Goal: Information Seeking & Learning: Learn about a topic

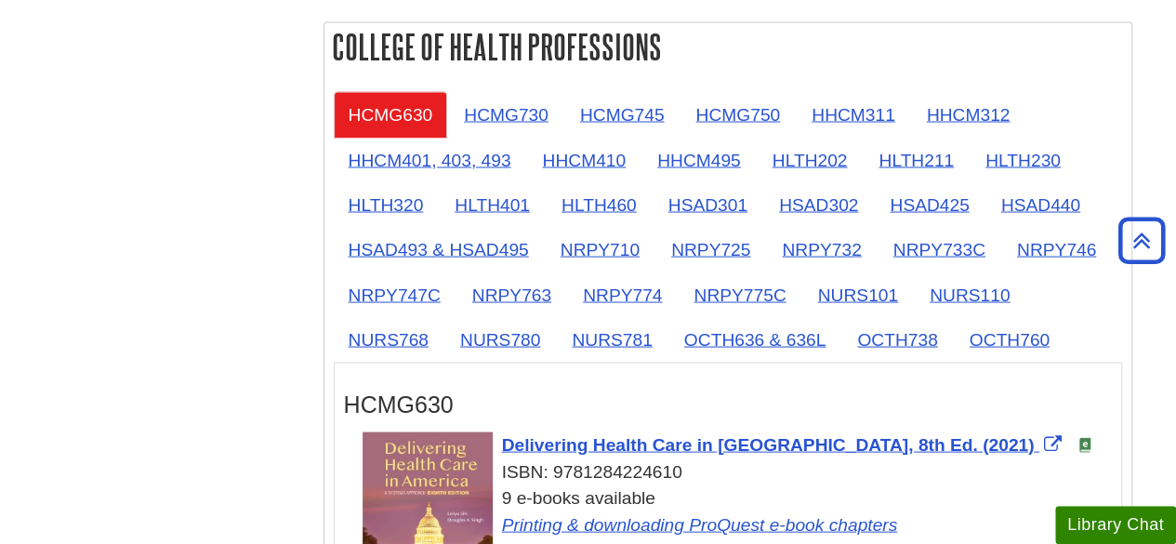
scroll to position [1662, 0]
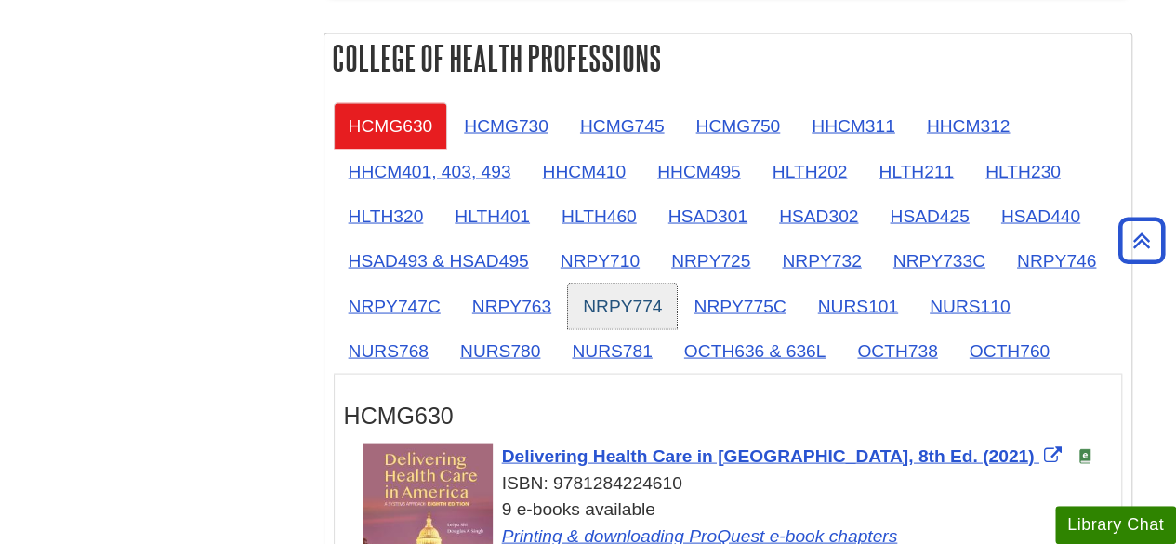
click at [623, 300] on link "NRPY774" at bounding box center [622, 306] width 109 height 46
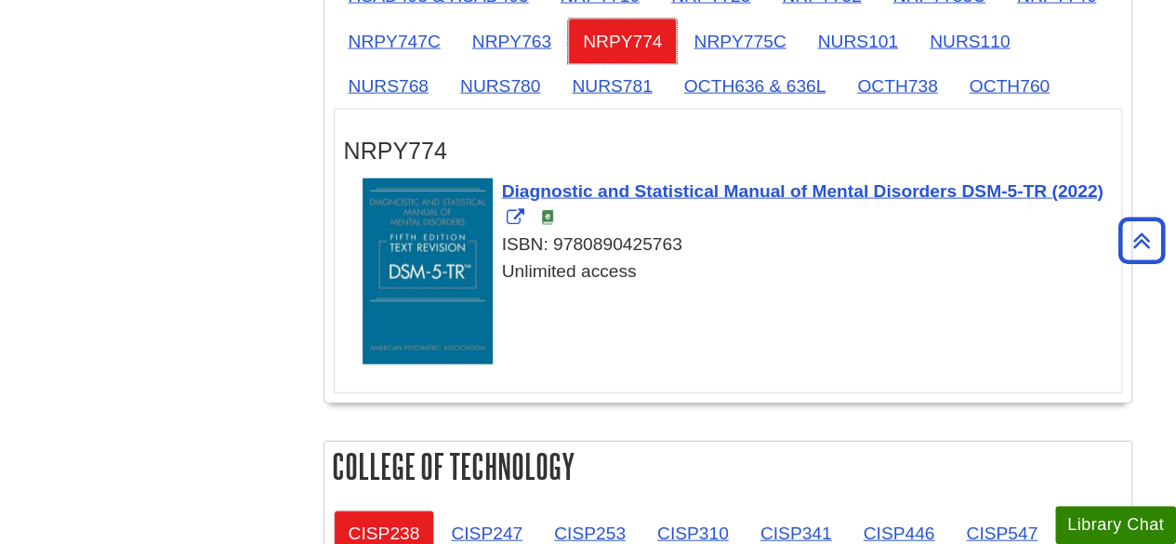
scroll to position [1920, 0]
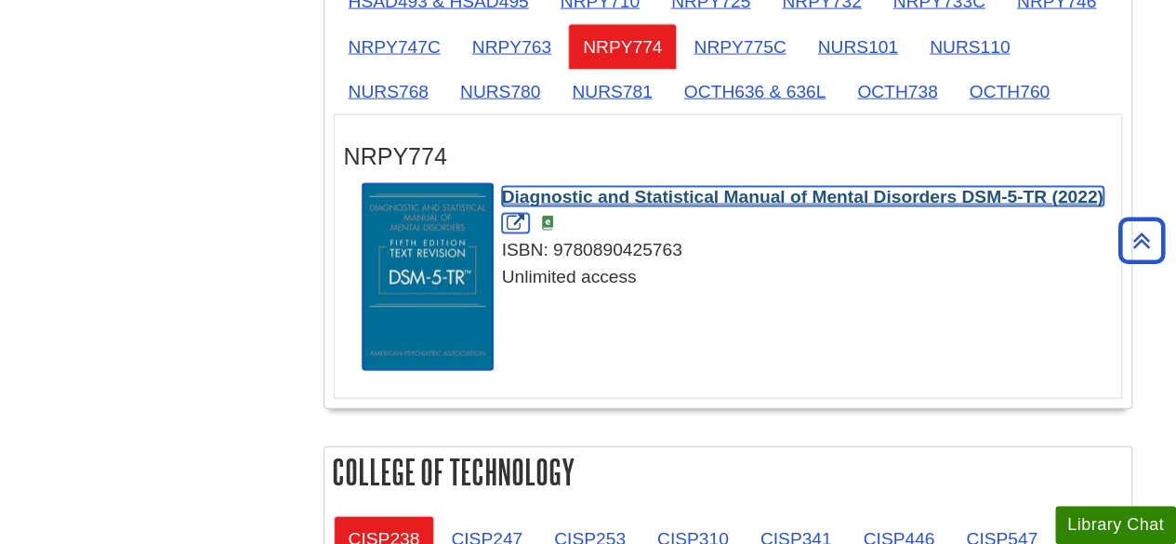
click at [883, 189] on span "Diagnostic and Statistical Manual of Mental Disorders DSM-5-TR (2022)" at bounding box center [802, 197] width 601 height 20
click at [561, 194] on span "Diagnostic and Statistical Manual of Mental Disorders DSM-5-TR (2022)" at bounding box center [802, 197] width 601 height 20
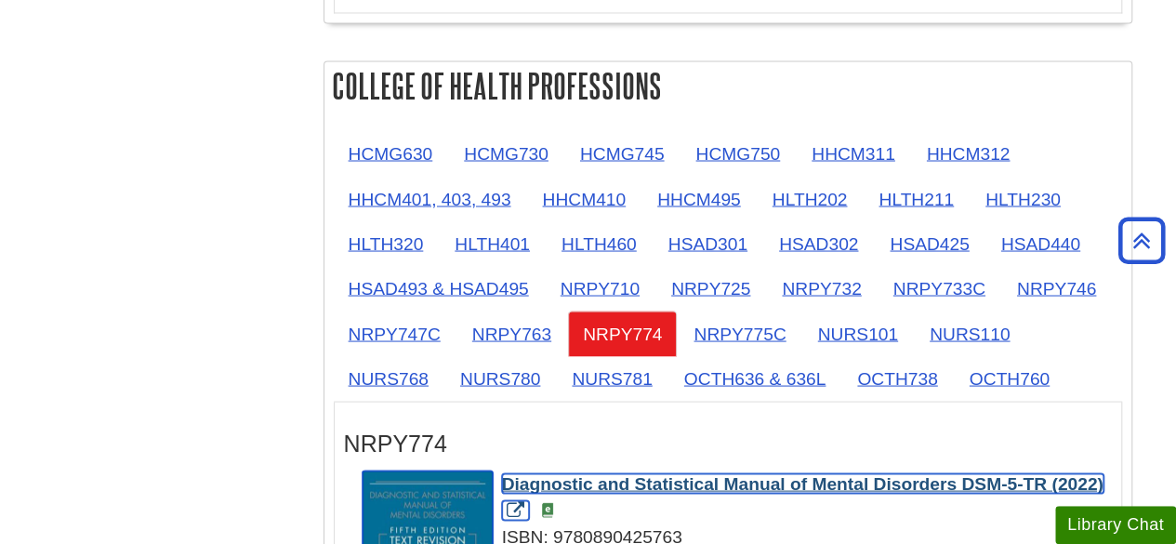
scroll to position [1667, 0]
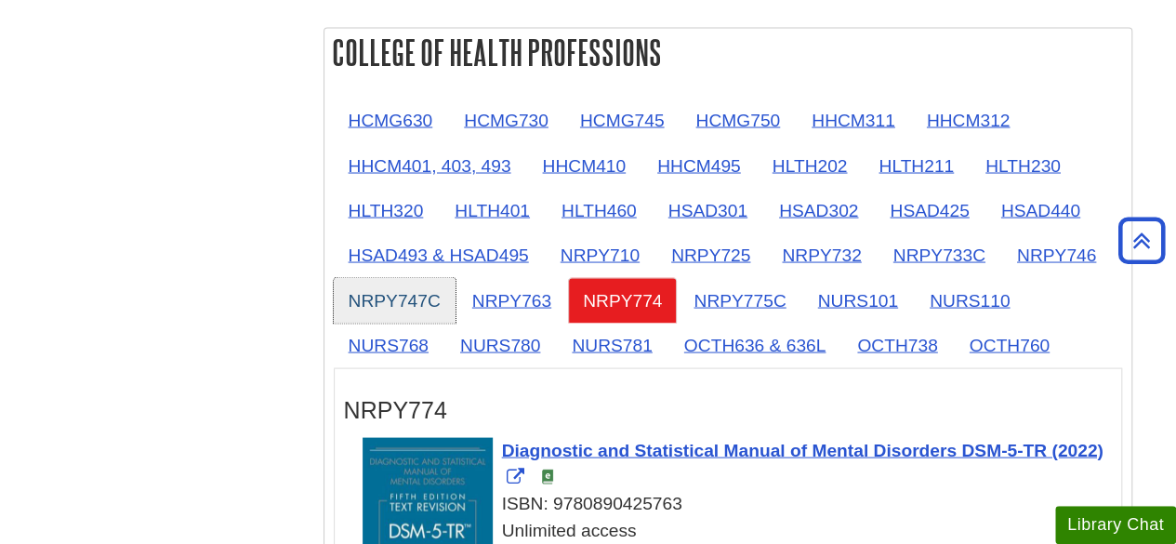
click at [409, 293] on link "NRPY747C" at bounding box center [395, 300] width 122 height 46
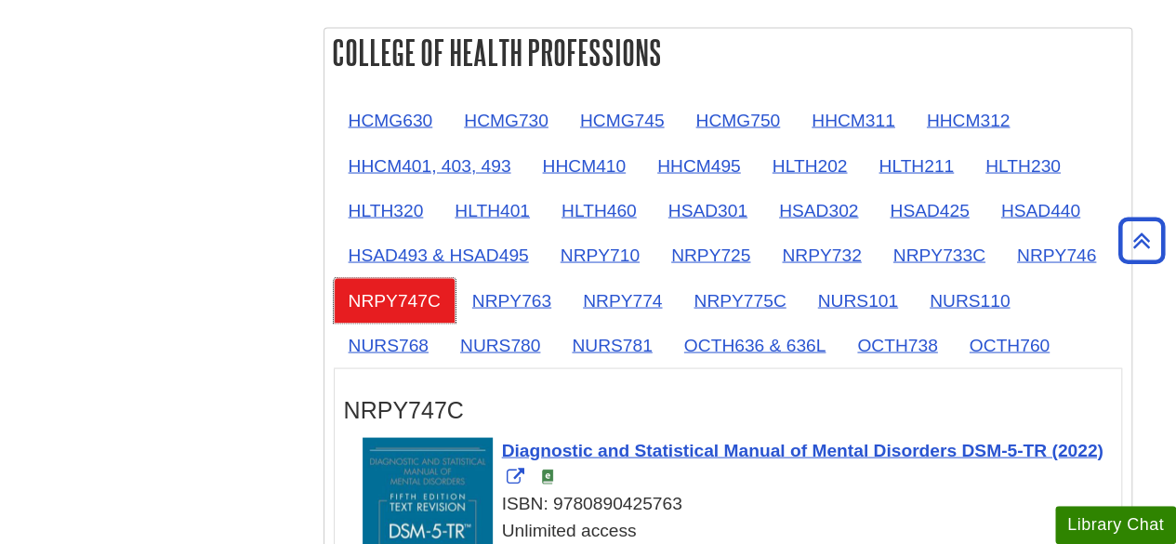
click at [406, 283] on link "NRPY747C" at bounding box center [395, 300] width 122 height 46
click at [407, 283] on link "NRPY747C" at bounding box center [395, 300] width 122 height 46
click at [617, 290] on link "NRPY774" at bounding box center [622, 300] width 109 height 46
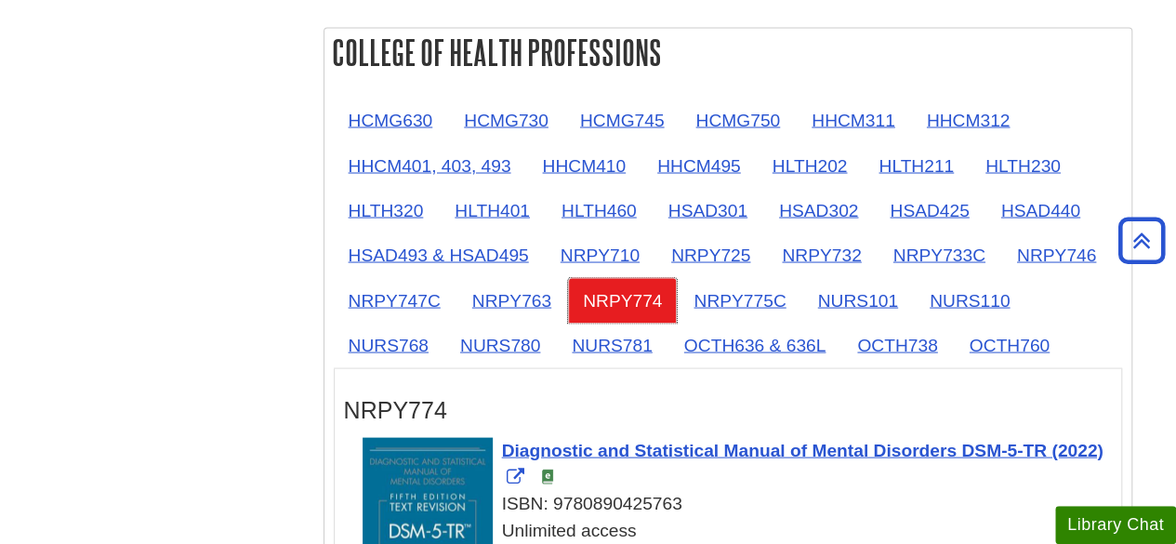
click at [617, 290] on link "NRPY774" at bounding box center [622, 300] width 109 height 46
click at [409, 298] on link "NRPY747C" at bounding box center [395, 300] width 122 height 46
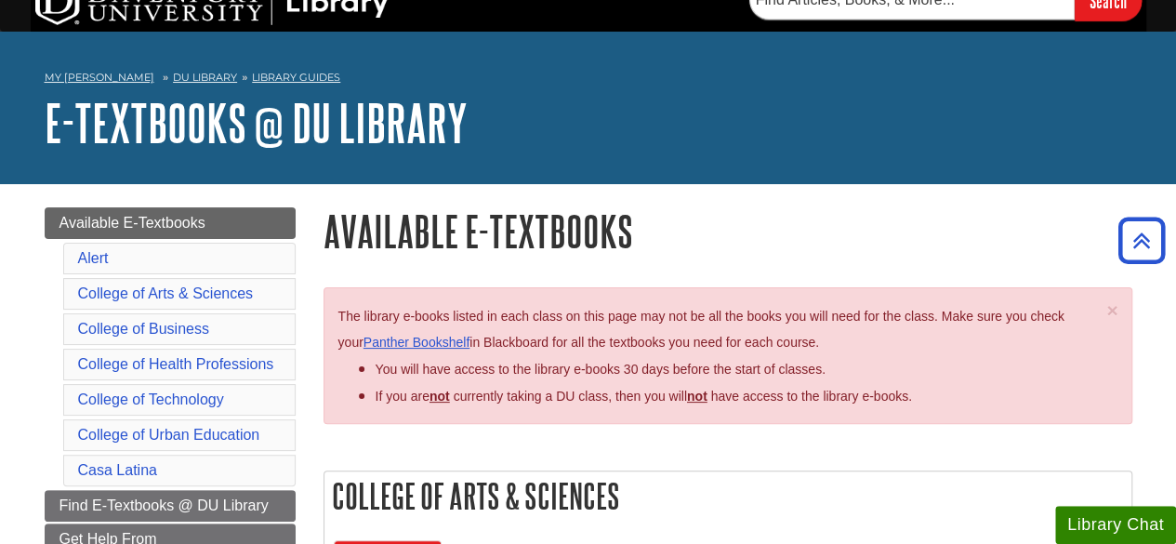
scroll to position [0, 0]
